Goal: Task Accomplishment & Management: Manage account settings

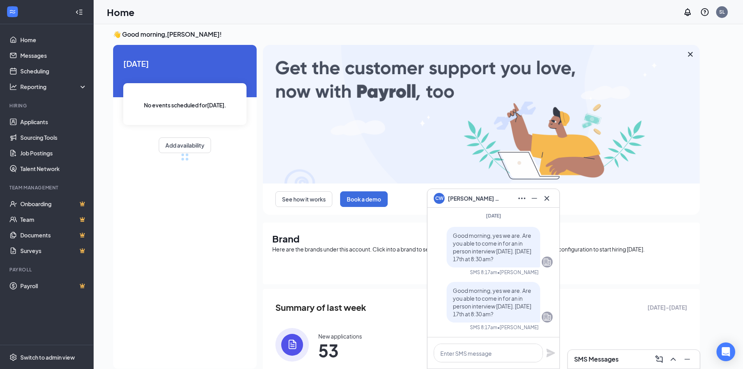
scroll to position [4, 0]
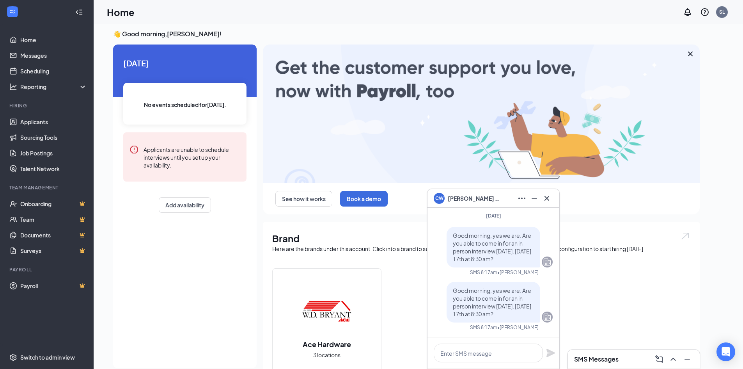
click at [550, 197] on icon "Cross" at bounding box center [546, 198] width 9 height 9
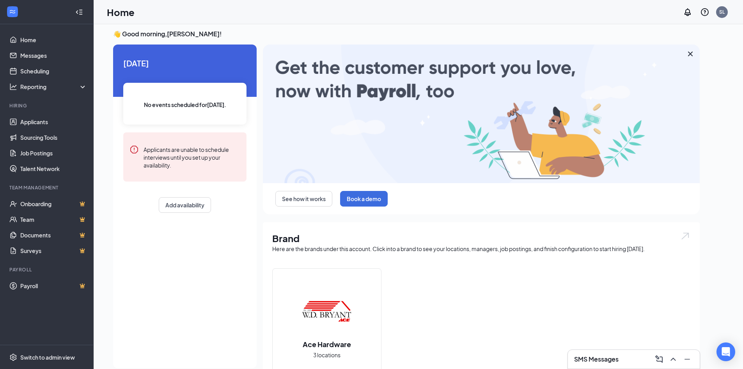
click at [351, 336] on img at bounding box center [327, 311] width 50 height 50
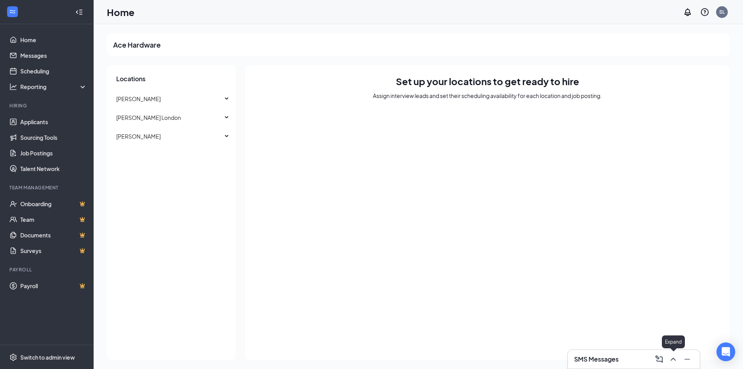
click at [674, 360] on icon "ChevronUp" at bounding box center [673, 358] width 9 height 9
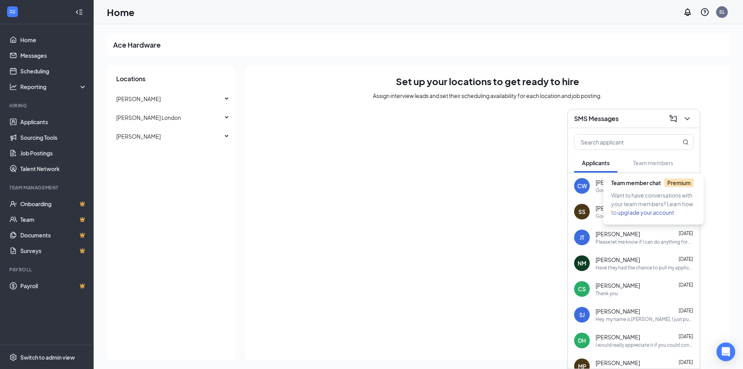
click at [637, 190] on div "Team member chat Premium" at bounding box center [655, 184] width 88 height 12
click at [595, 188] on div "CW Charles Worthington 8:17am Good morning, yes we are. Are you able to come in…" at bounding box center [634, 186] width 132 height 26
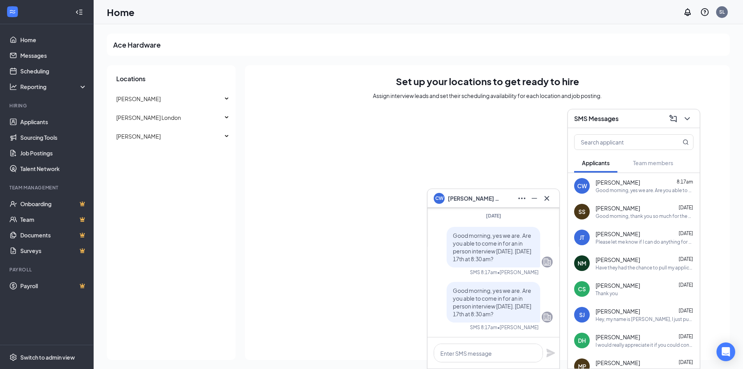
click at [550, 198] on icon "Cross" at bounding box center [546, 198] width 9 height 9
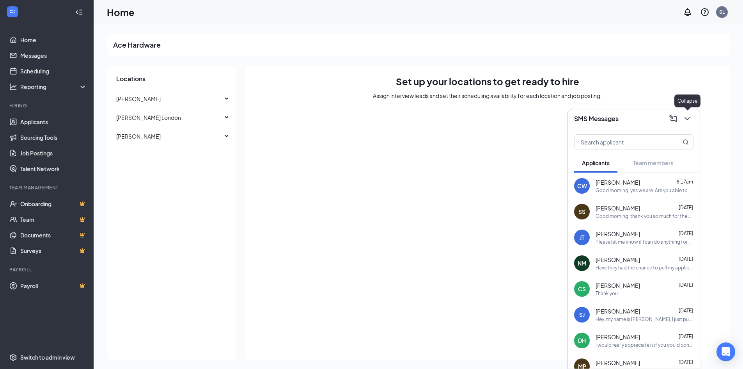
click at [683, 120] on icon "ChevronDown" at bounding box center [687, 118] width 9 height 9
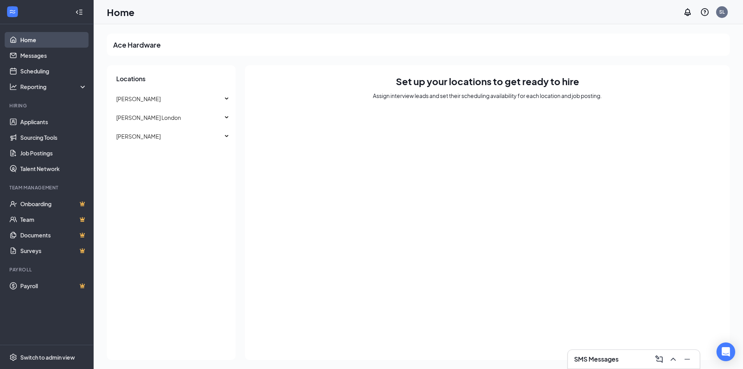
click at [33, 43] on link "Home" at bounding box center [53, 40] width 67 height 16
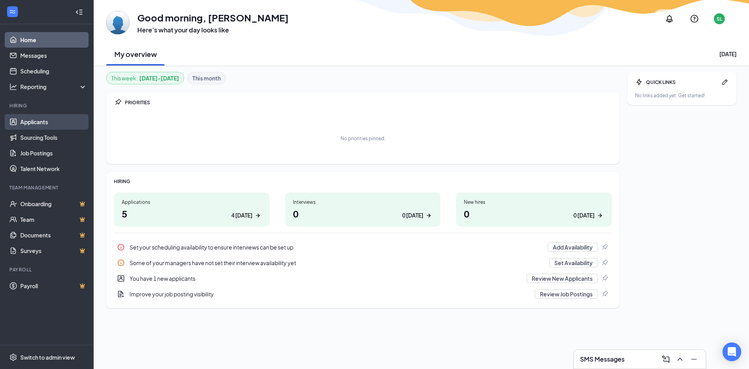
click at [34, 117] on link "Applicants" at bounding box center [53, 122] width 67 height 16
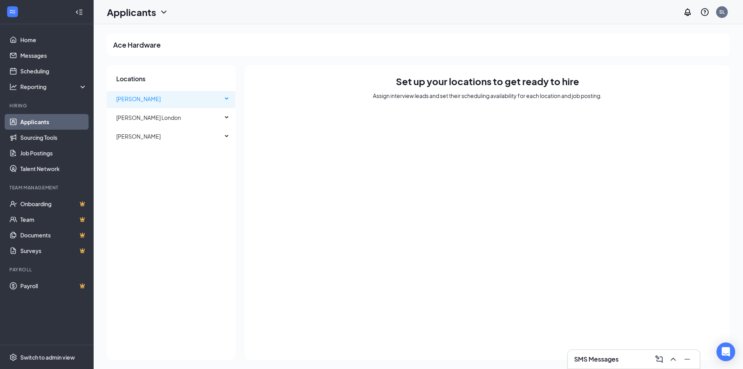
click at [160, 101] on span "[PERSON_NAME]" at bounding box center [138, 98] width 44 height 7
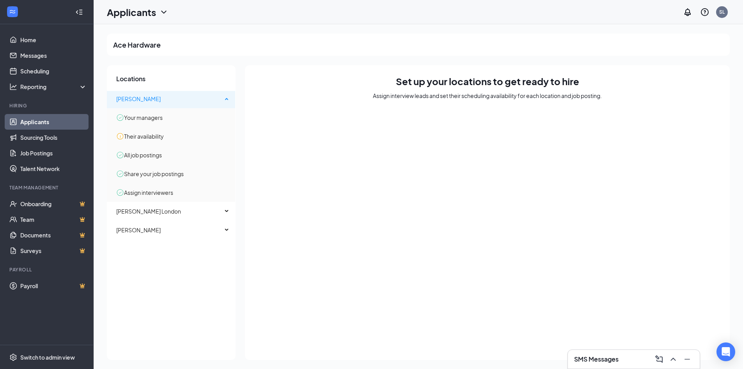
click at [160, 101] on span "[PERSON_NAME]" at bounding box center [138, 98] width 44 height 7
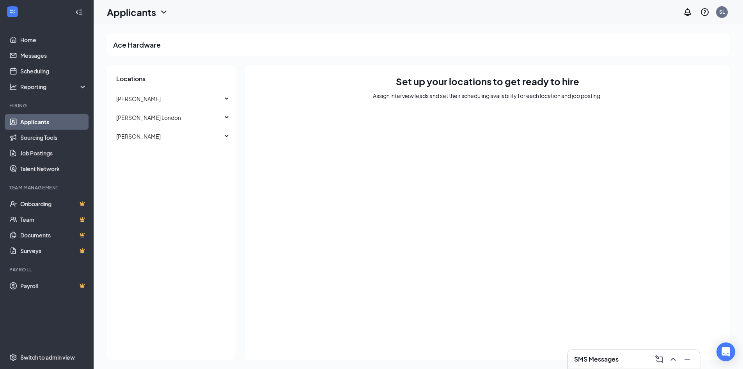
click at [57, 126] on link "Applicants" at bounding box center [53, 122] width 67 height 16
click at [721, 14] on div "SL" at bounding box center [721, 12] width 5 height 7
drag, startPoint x: 681, startPoint y: 215, endPoint x: 678, endPoint y: 221, distance: 6.5
click at [681, 216] on div "Set up your locations to get ready to hire Assign interview leads and set their…" at bounding box center [487, 212] width 485 height 295
drag, startPoint x: 678, startPoint y: 221, endPoint x: 627, endPoint y: 277, distance: 76.0
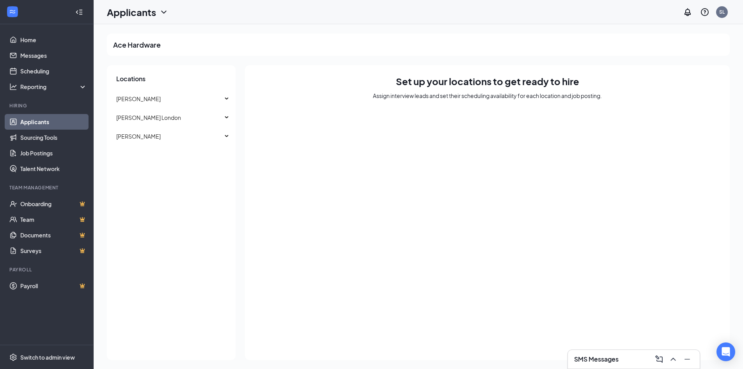
click at [627, 277] on div "Set up your locations to get ready to hire Assign interview leads and set their…" at bounding box center [487, 212] width 485 height 295
click at [676, 359] on icon "ChevronUp" at bounding box center [673, 358] width 9 height 9
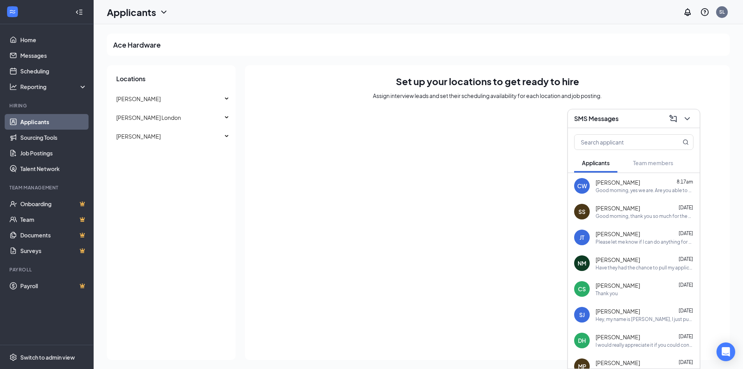
click at [620, 192] on div "Good morning, yes we are. Are you able to come in for an in person interview to…" at bounding box center [645, 190] width 98 height 7
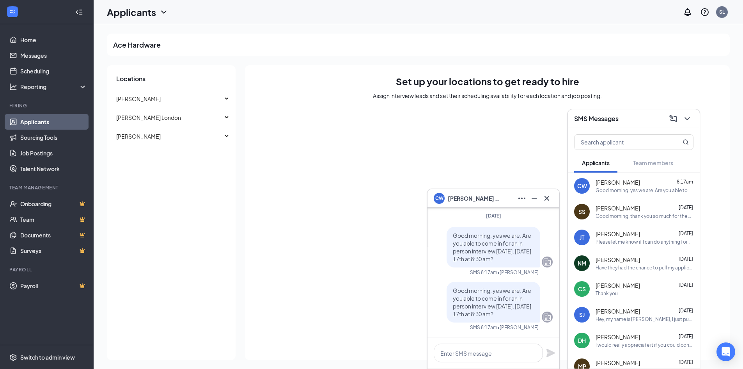
click at [620, 192] on div "Good morning, yes we are. Are you able to come in for an in person interview to…" at bounding box center [645, 190] width 98 height 7
click at [582, 184] on div "CW" at bounding box center [582, 186] width 10 height 8
click at [467, 201] on span "Charles Worthington" at bounding box center [475, 198] width 55 height 9
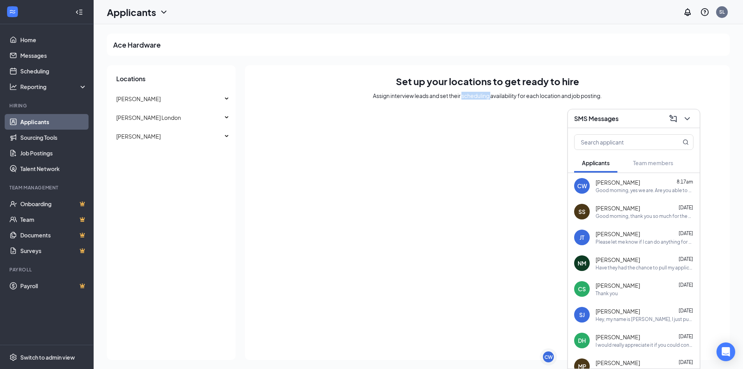
click at [467, 201] on div "Set up your locations to get ready to hire Assign interview leads and set their…" at bounding box center [487, 212] width 485 height 295
click at [691, 121] on icon "ChevronDown" at bounding box center [687, 118] width 9 height 9
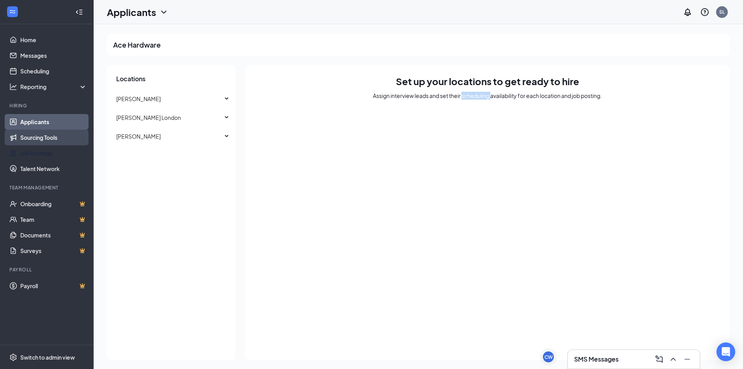
click at [35, 137] on link "Sourcing Tools" at bounding box center [53, 138] width 67 height 16
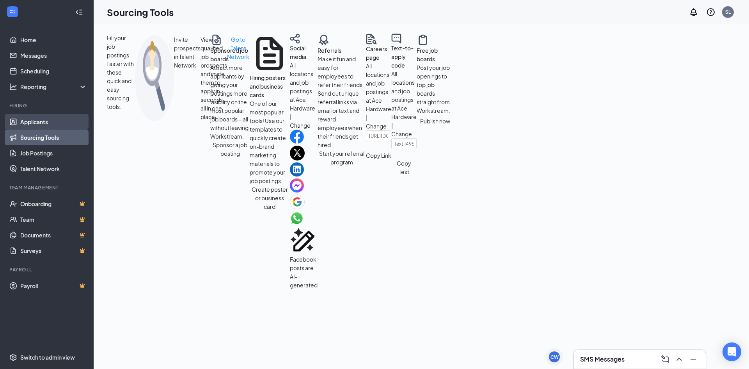
click at [32, 126] on link "Applicants" at bounding box center [53, 122] width 67 height 16
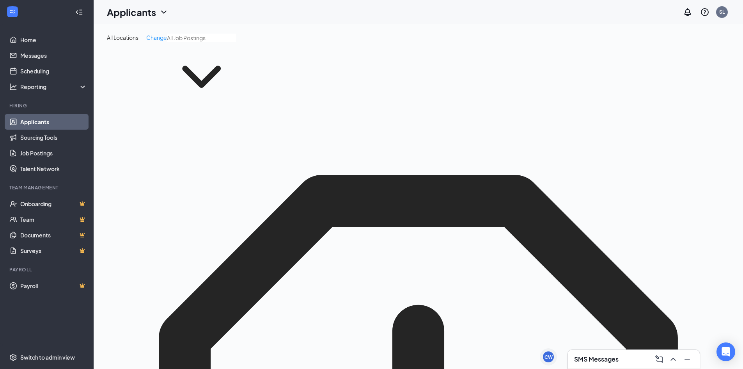
click at [200, 76] on icon "ChevronDown" at bounding box center [201, 77] width 39 height 22
click at [190, 37] on input "text" at bounding box center [201, 38] width 69 height 9
click at [158, 40] on span "Change" at bounding box center [156, 37] width 21 height 7
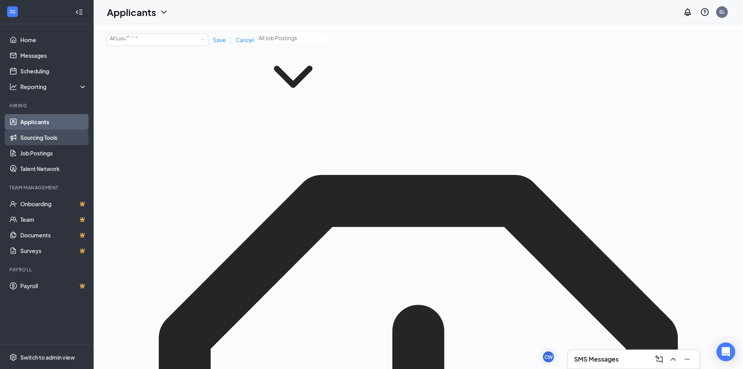
click at [55, 134] on link "Sourcing Tools" at bounding box center [53, 138] width 67 height 16
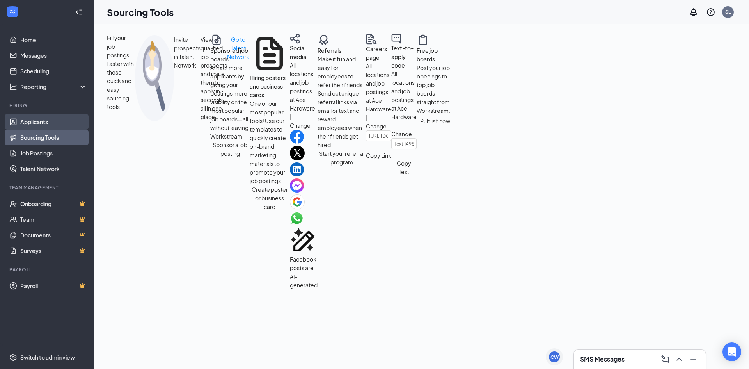
click at [52, 123] on link "Applicants" at bounding box center [53, 122] width 67 height 16
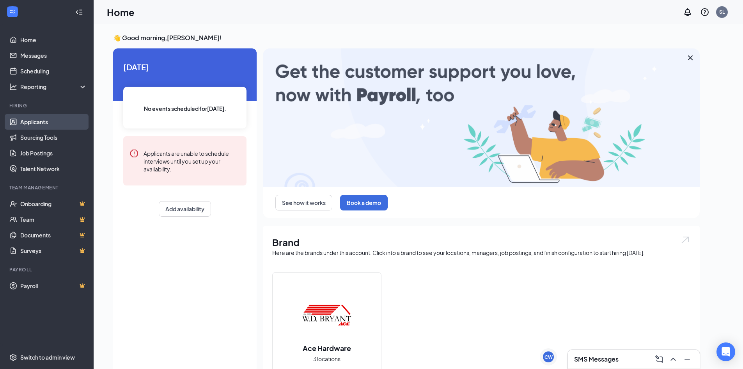
click at [43, 123] on link "Applicants" at bounding box center [53, 122] width 67 height 16
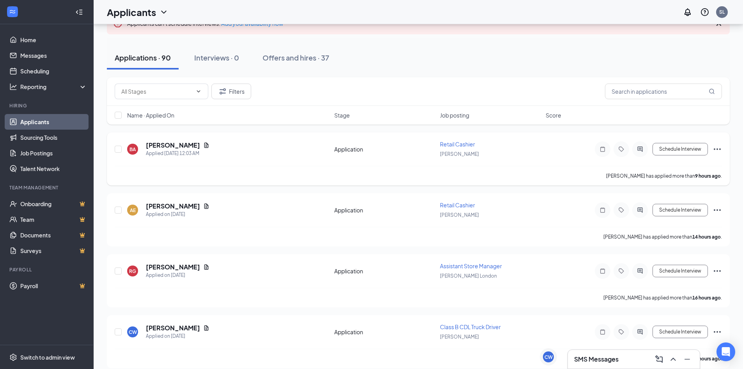
scroll to position [78, 0]
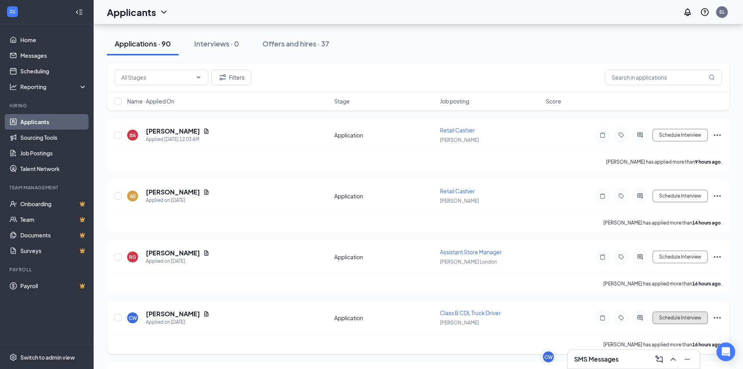
click at [666, 316] on button "Schedule Interview" at bounding box center [680, 317] width 55 height 12
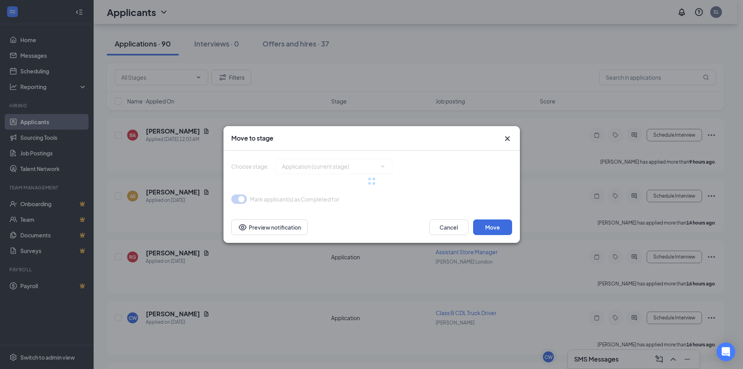
type input "Assessment Quiz (next stage)"
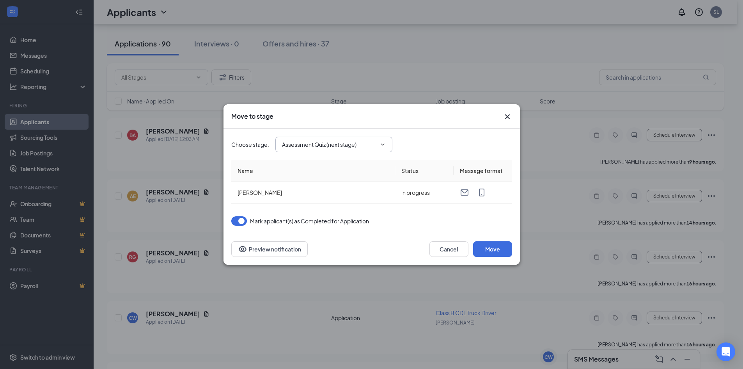
click at [381, 146] on icon "ChevronDown" at bounding box center [383, 144] width 6 height 6
click at [385, 142] on icon "ChevronDown" at bounding box center [383, 144] width 6 height 6
click at [501, 246] on button "Move" at bounding box center [492, 249] width 39 height 16
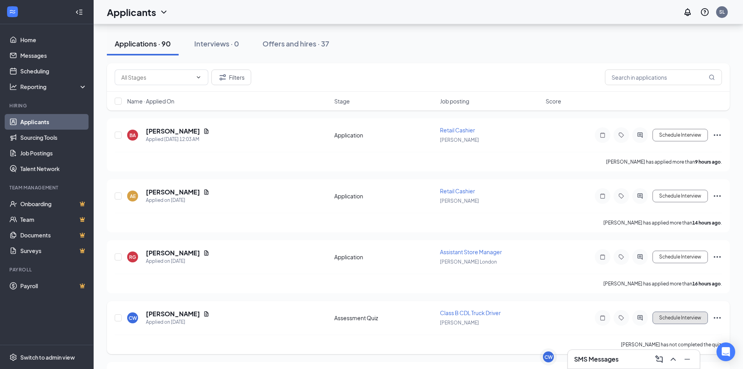
click at [688, 317] on button "Schedule Interview" at bounding box center [680, 317] width 55 height 12
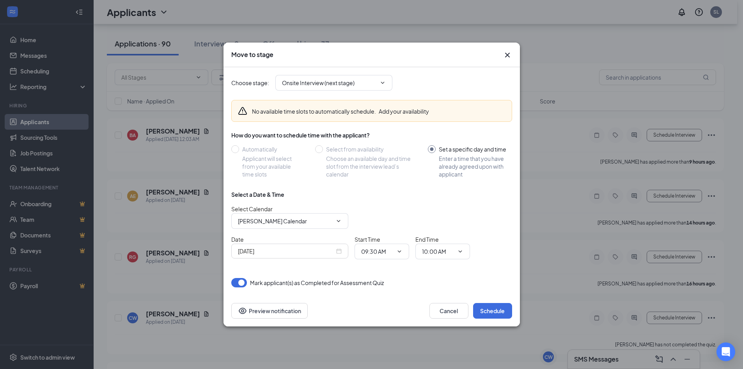
click at [337, 250] on div "Sep 16, 2025" at bounding box center [290, 251] width 104 height 9
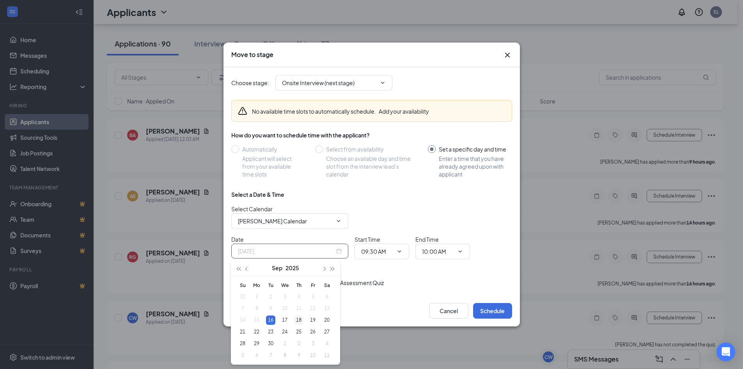
type input "Sep 18, 2025"
click at [300, 318] on div "18" at bounding box center [298, 319] width 9 height 9
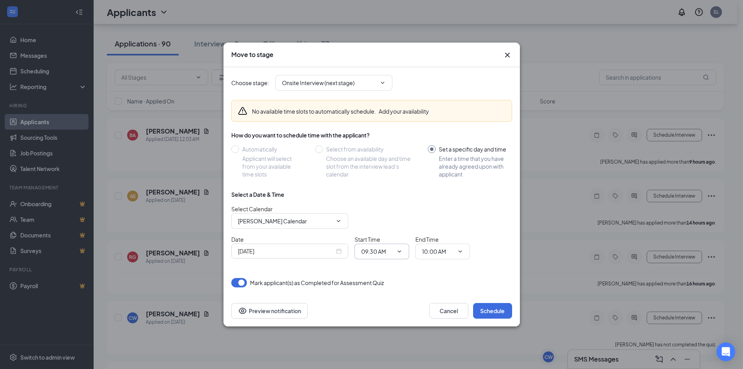
click at [398, 250] on icon "ChevronDown" at bounding box center [399, 251] width 6 height 6
click at [399, 251] on icon "ChevronDown" at bounding box center [400, 251] width 4 height 2
click at [399, 250] on icon "ChevronDown" at bounding box center [399, 251] width 6 height 6
click at [400, 249] on icon "ChevronDown" at bounding box center [399, 251] width 6 height 6
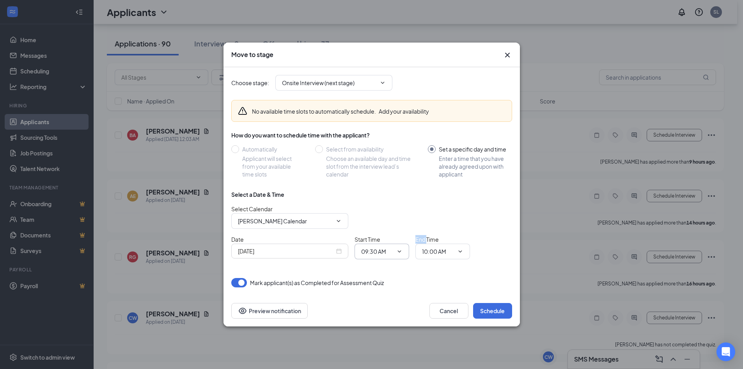
click at [400, 249] on icon "ChevronDown" at bounding box center [399, 251] width 6 height 6
click at [462, 248] on span "10:00 AM" at bounding box center [442, 251] width 55 height 16
click at [462, 249] on icon "ChevronDown" at bounding box center [460, 251] width 6 height 6
click at [458, 255] on span "10:00 AM" at bounding box center [442, 251] width 55 height 16
click at [363, 257] on span "09:30 AM" at bounding box center [382, 251] width 55 height 16
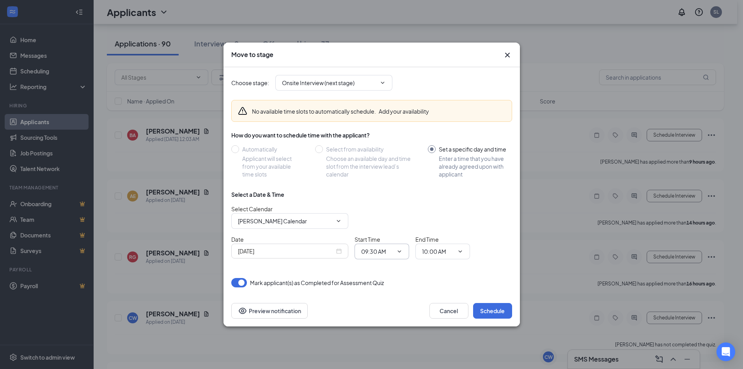
click at [384, 259] on div "Select a Date & Time Select Calendar Stephanie Lewis's Calendar Date Sep 18, 20…" at bounding box center [371, 227] width 281 height 75
click at [390, 253] on input "09:30 AM" at bounding box center [377, 251] width 32 height 9
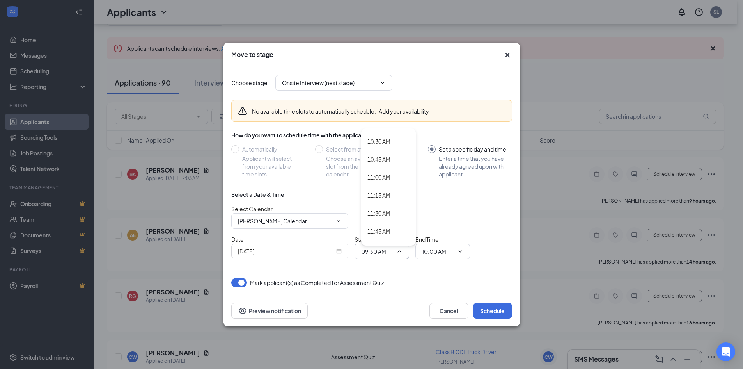
scroll to position [780, 0]
click at [382, 145] on div "11:00 AM" at bounding box center [379, 146] width 23 height 9
type input "11:00 AM"
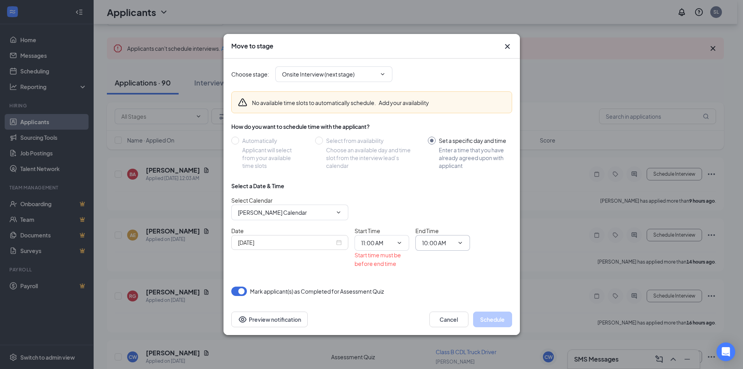
click at [456, 243] on span at bounding box center [460, 243] width 8 height 6
click at [458, 242] on icon "ChevronDown" at bounding box center [460, 243] width 6 height 6
click at [462, 243] on icon "ChevronDown" at bounding box center [460, 243] width 6 height 6
click at [460, 238] on span "10:00 AM" at bounding box center [442, 243] width 55 height 16
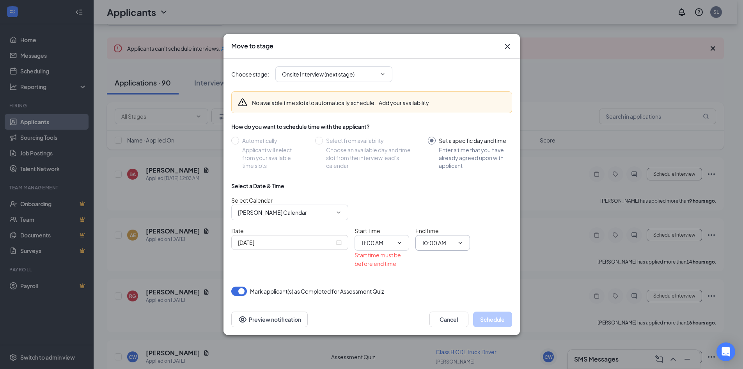
click at [450, 243] on input "10:00 AM" at bounding box center [438, 242] width 32 height 9
click at [449, 243] on input "10:00 AM" at bounding box center [438, 242] width 32 height 9
click at [444, 241] on input "10:00 AM" at bounding box center [438, 242] width 32 height 9
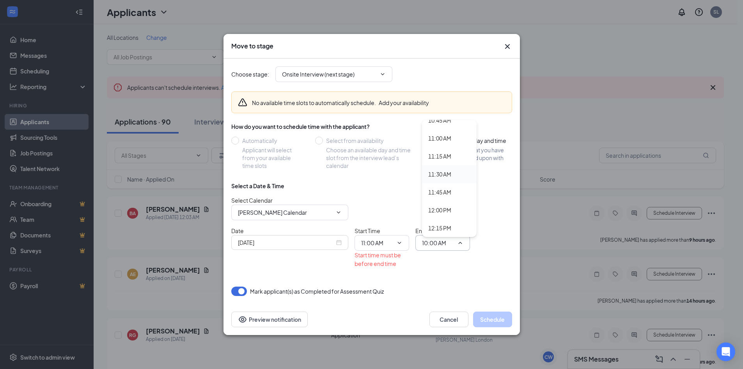
click at [441, 170] on div "11:30 AM" at bounding box center [439, 174] width 23 height 9
type input "11:30 AM"
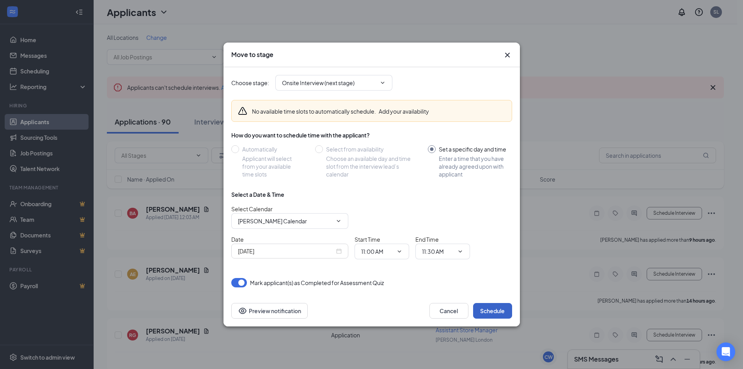
click at [488, 309] on button "Schedule" at bounding box center [492, 311] width 39 height 16
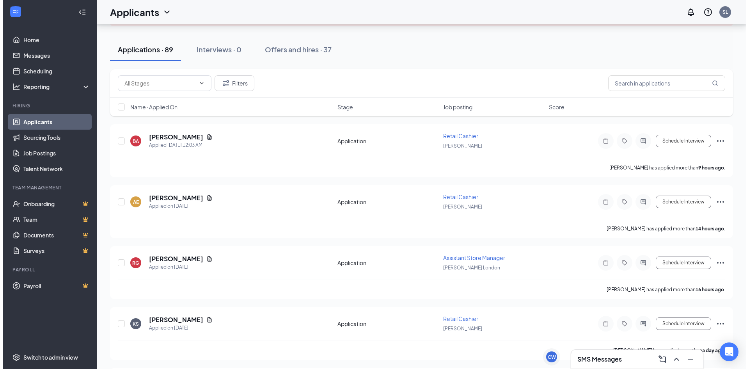
scroll to position [78, 0]
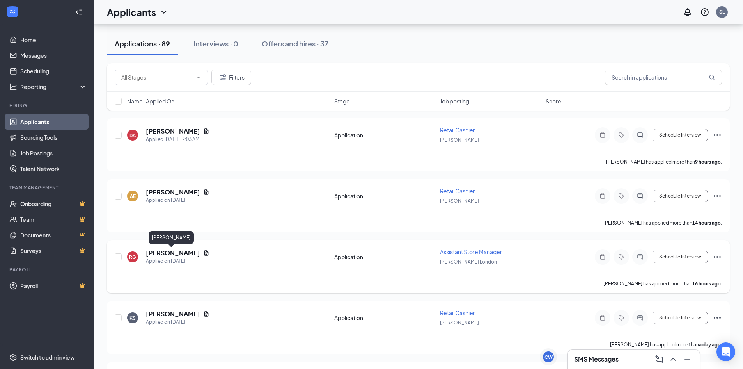
click at [167, 253] on h5 "[PERSON_NAME]" at bounding box center [173, 253] width 54 height 9
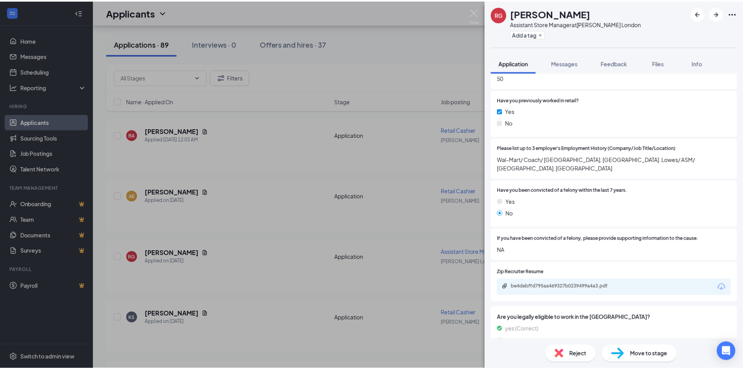
scroll to position [273, 0]
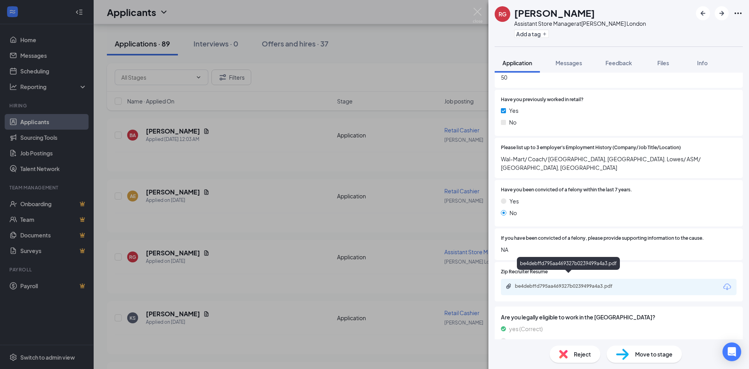
click at [570, 283] on div "be4debffd795aa469327b0239499a4a3.pdf" at bounding box center [569, 286] width 109 height 6
drag, startPoint x: 481, startPoint y: 8, endPoint x: 446, endPoint y: 41, distance: 48.6
click at [481, 8] on img at bounding box center [478, 15] width 10 height 15
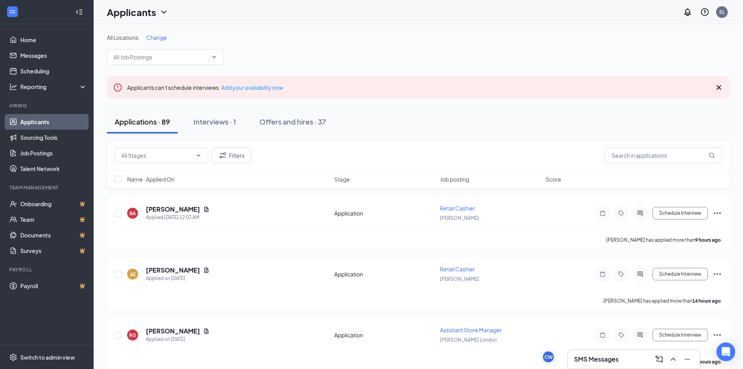
click at [23, 124] on link "Applicants" at bounding box center [53, 122] width 67 height 16
click at [718, 87] on icon "Cross" at bounding box center [719, 87] width 5 height 5
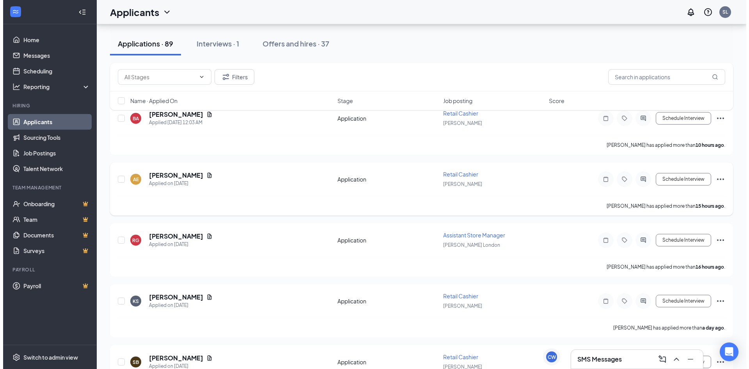
scroll to position [39, 0]
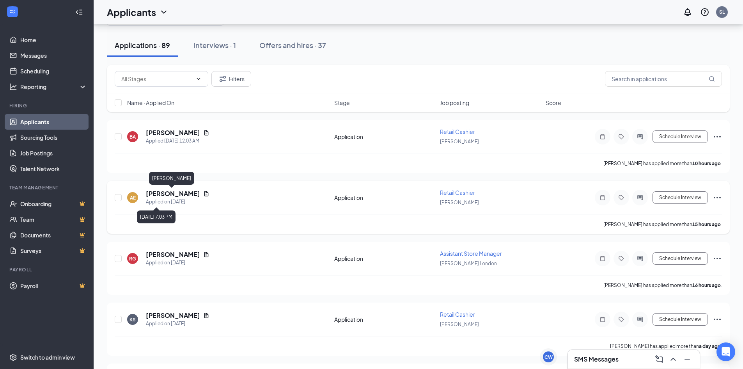
click at [165, 190] on h5 "[PERSON_NAME]" at bounding box center [173, 193] width 54 height 9
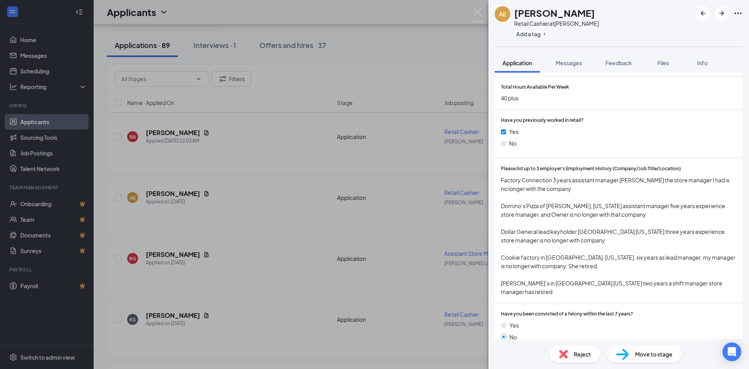
scroll to position [390, 0]
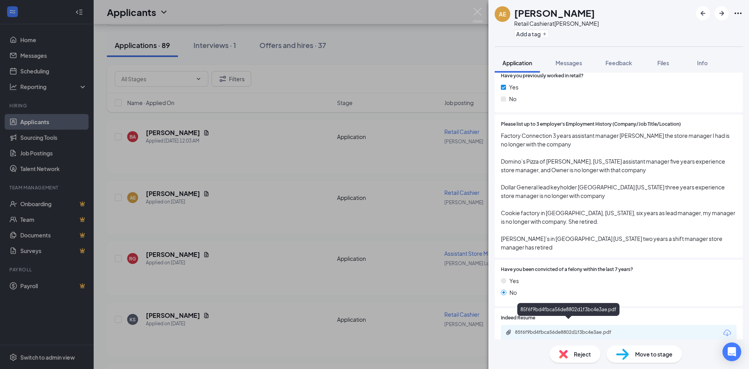
click at [534, 329] on div "85f6f9bd4fbca56de8802d1f3bc4e3ae.pdf" at bounding box center [569, 332] width 109 height 6
click at [479, 11] on img at bounding box center [478, 15] width 10 height 15
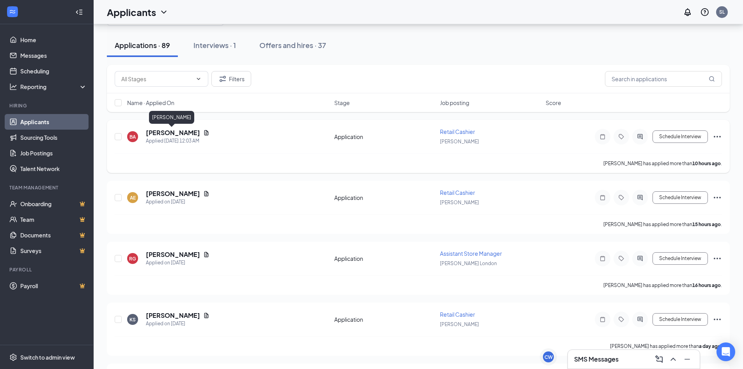
click at [175, 133] on h5 "[PERSON_NAME]" at bounding box center [173, 132] width 54 height 9
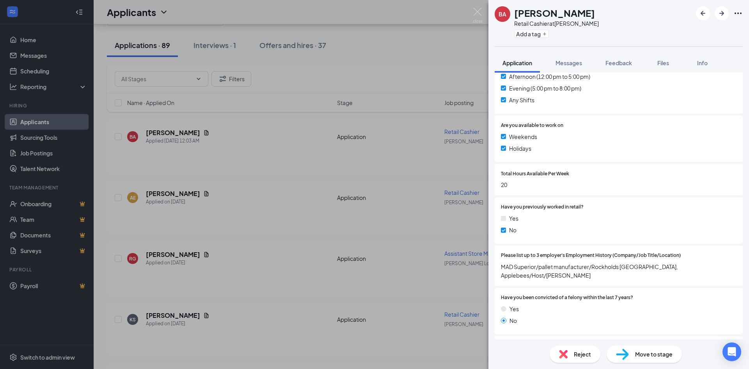
scroll to position [273, 0]
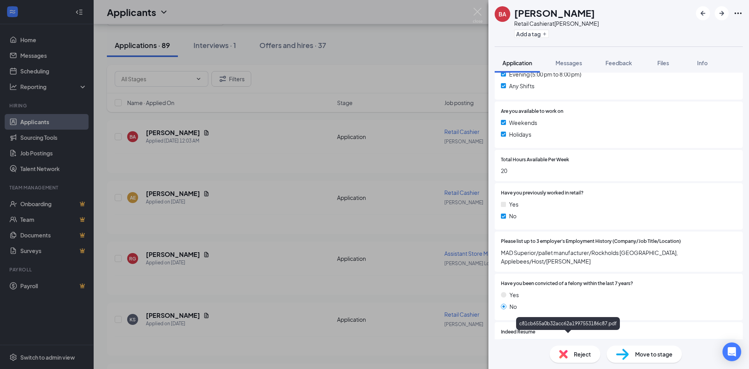
click at [535, 343] on div "c81cb655a0b32acc62a1997553186c87.pdf" at bounding box center [569, 346] width 109 height 6
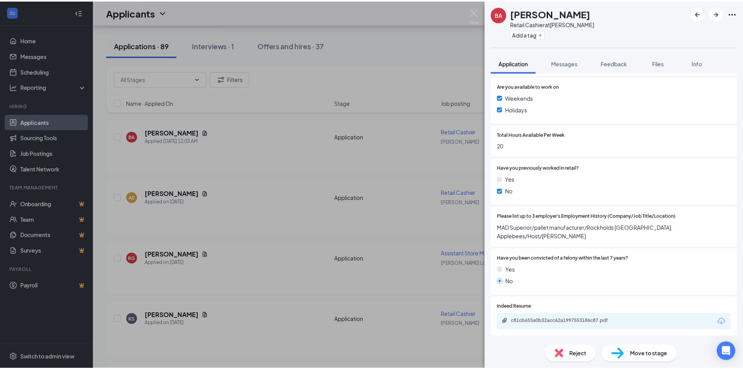
scroll to position [312, 0]
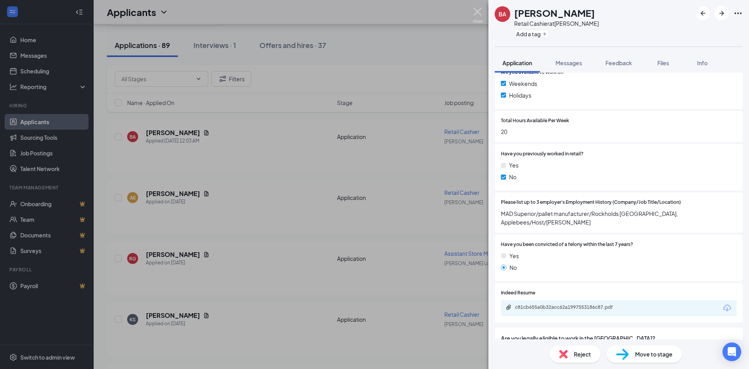
click at [481, 17] on img at bounding box center [478, 15] width 10 height 15
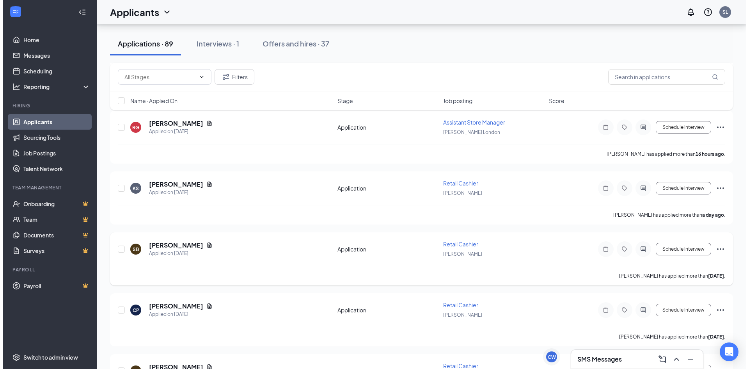
scroll to position [78, 0]
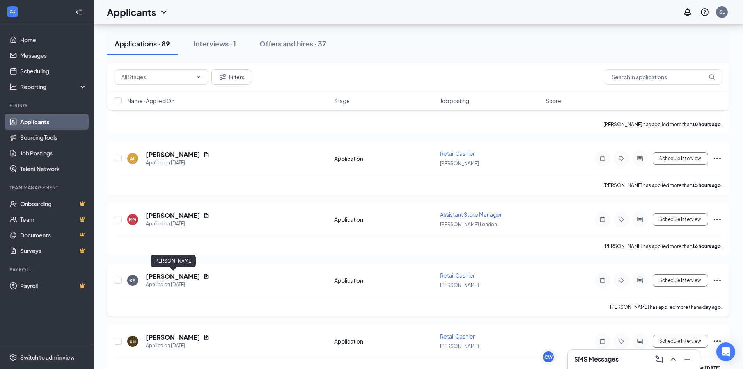
click at [177, 274] on h5 "[PERSON_NAME]" at bounding box center [173, 276] width 54 height 9
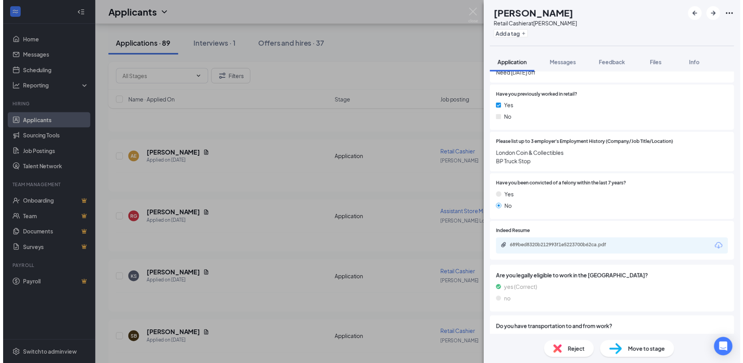
scroll to position [312, 0]
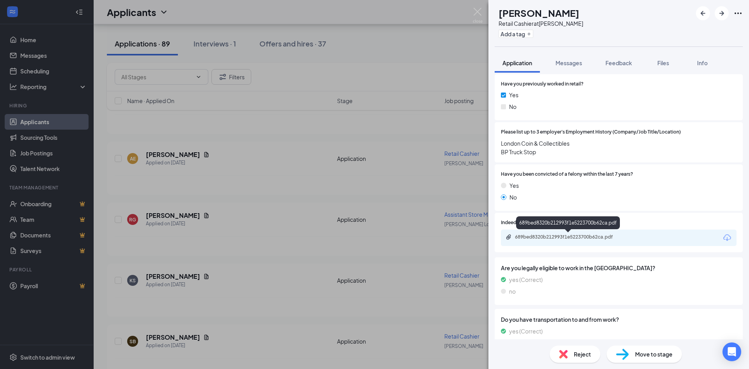
click at [554, 234] on div "689bed8320b212993f1e5223700b62ca.pdf" at bounding box center [569, 237] width 109 height 6
click at [478, 10] on img at bounding box center [478, 15] width 10 height 15
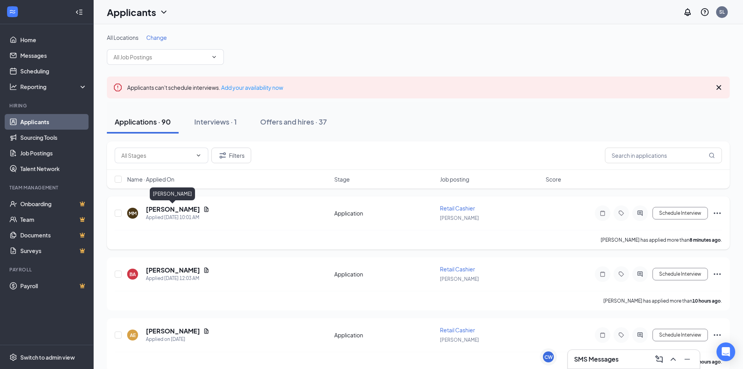
click at [183, 211] on h5 "[PERSON_NAME]" at bounding box center [173, 209] width 54 height 9
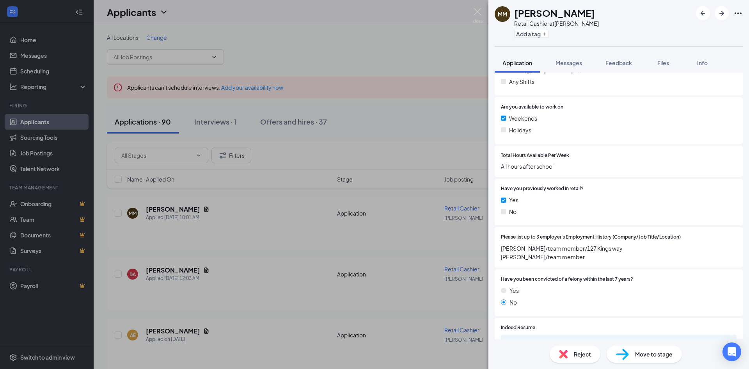
scroll to position [273, 0]
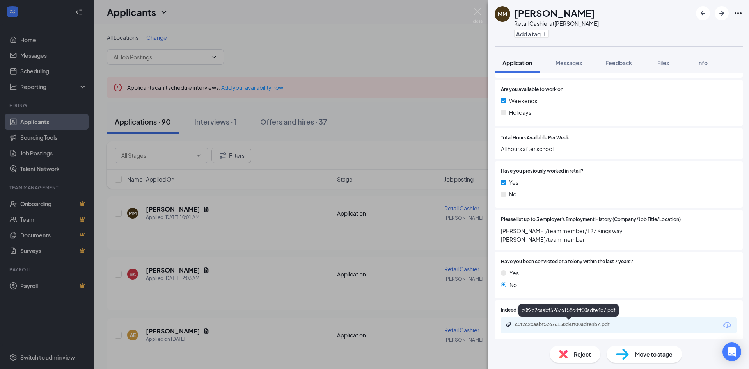
click at [586, 324] on div "c0f2c2caabf52676158d4ff00adfe4b7.pdf" at bounding box center [569, 324] width 109 height 6
click at [568, 346] on div "Reject" at bounding box center [575, 353] width 51 height 17
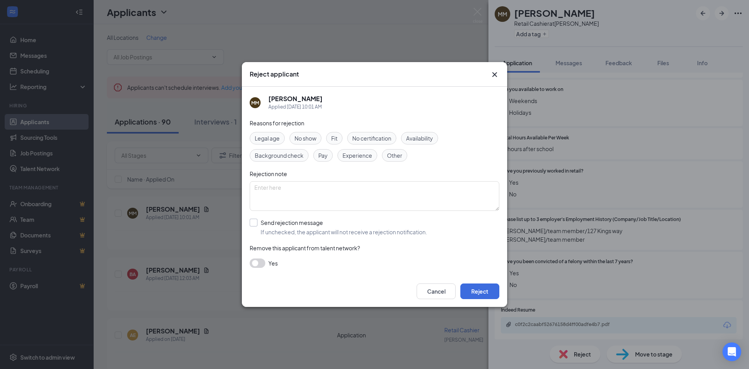
click at [256, 223] on input "Send rejection message If unchecked, the applicant will not receive a rejection…" at bounding box center [339, 226] width 178 height 17
checkbox input "true"
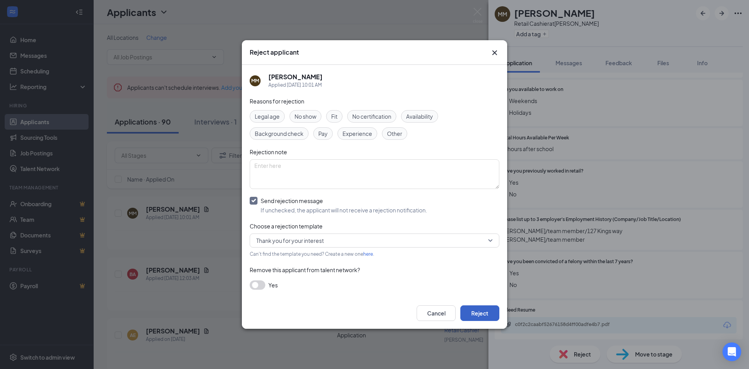
click at [482, 318] on button "Reject" at bounding box center [479, 313] width 39 height 16
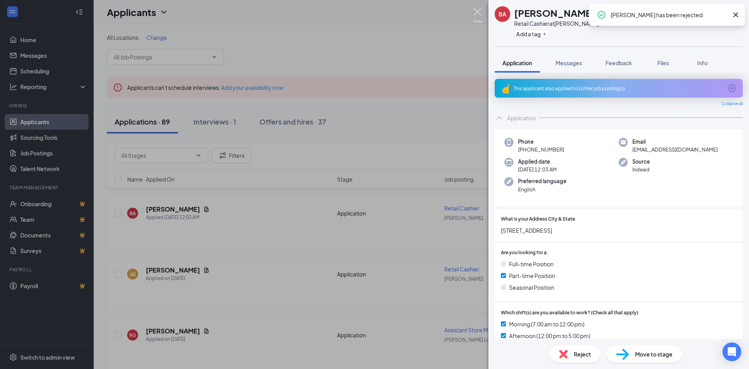
click at [478, 10] on img at bounding box center [478, 15] width 10 height 15
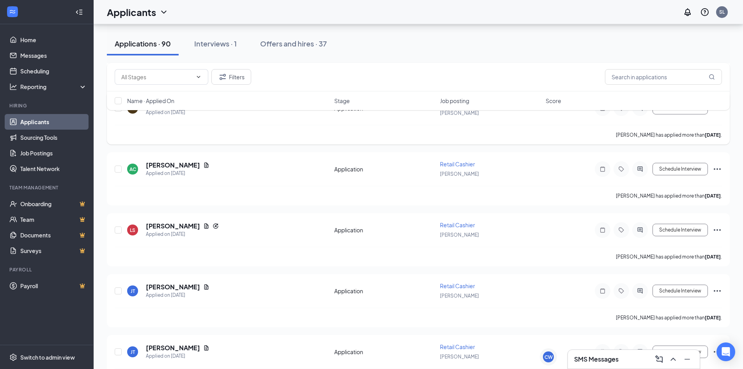
scroll to position [507, 0]
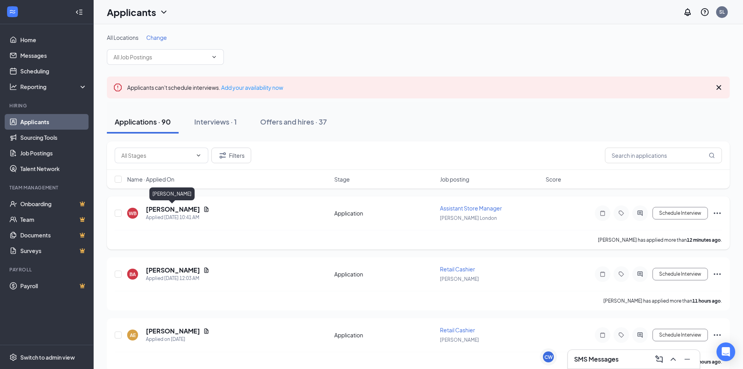
click at [156, 210] on h5 "[PERSON_NAME]" at bounding box center [173, 209] width 54 height 9
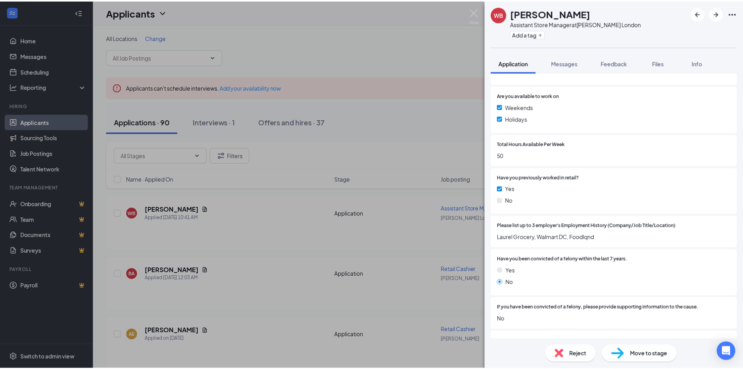
scroll to position [234, 0]
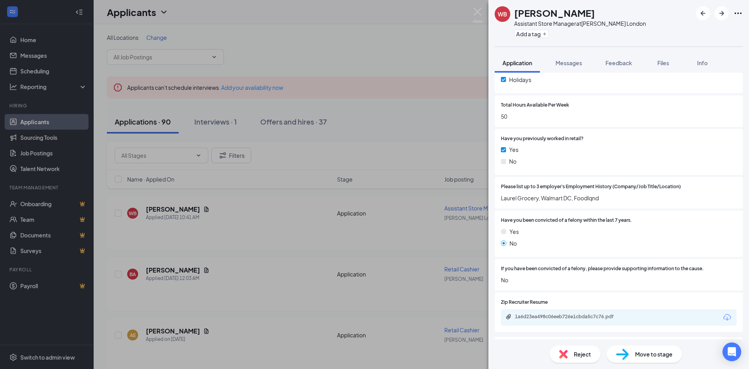
click at [548, 316] on div "1a6d23ea498c06eeb726e1cbda5c7c76.pdf" at bounding box center [569, 316] width 109 height 6
click at [475, 11] on img at bounding box center [478, 15] width 10 height 15
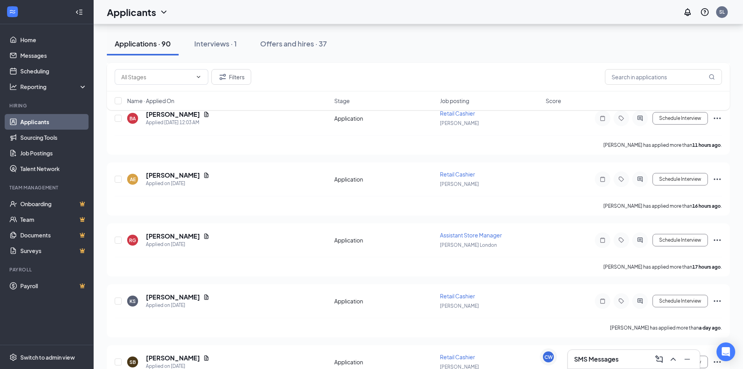
scroll to position [156, 0]
